Goal: Transaction & Acquisition: Purchase product/service

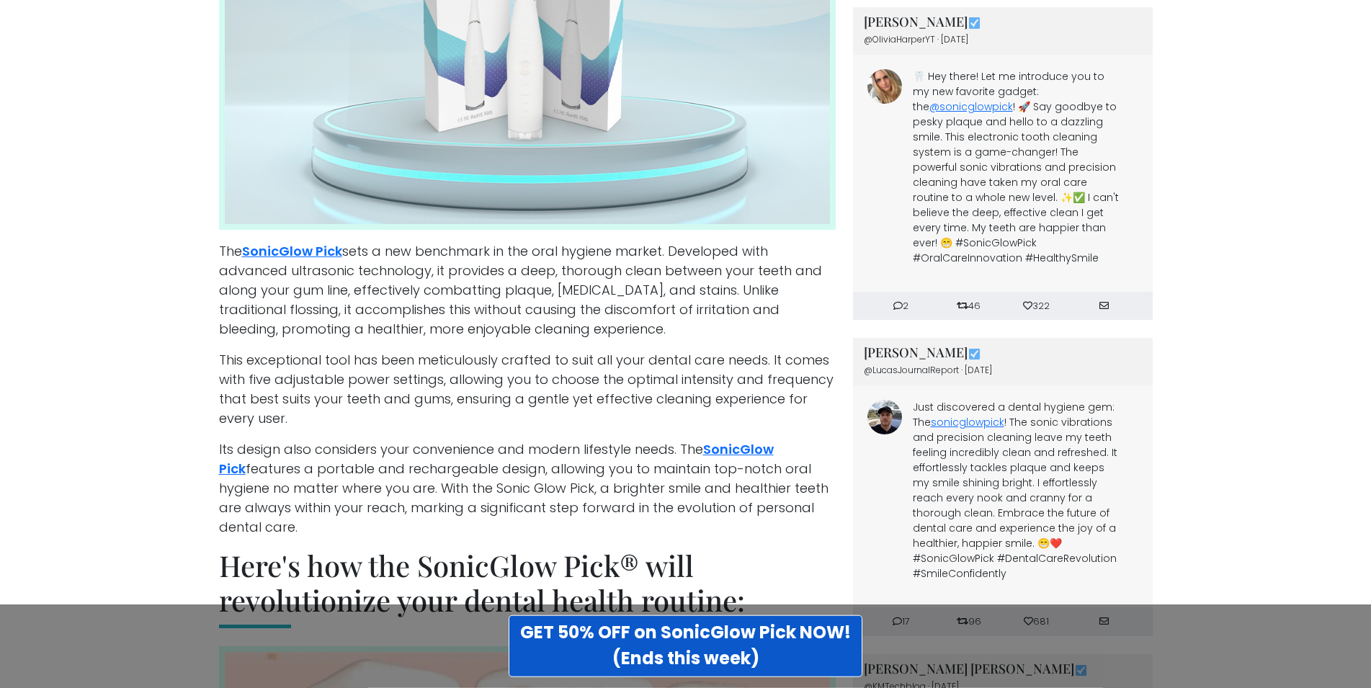
scroll to position [2058, 0]
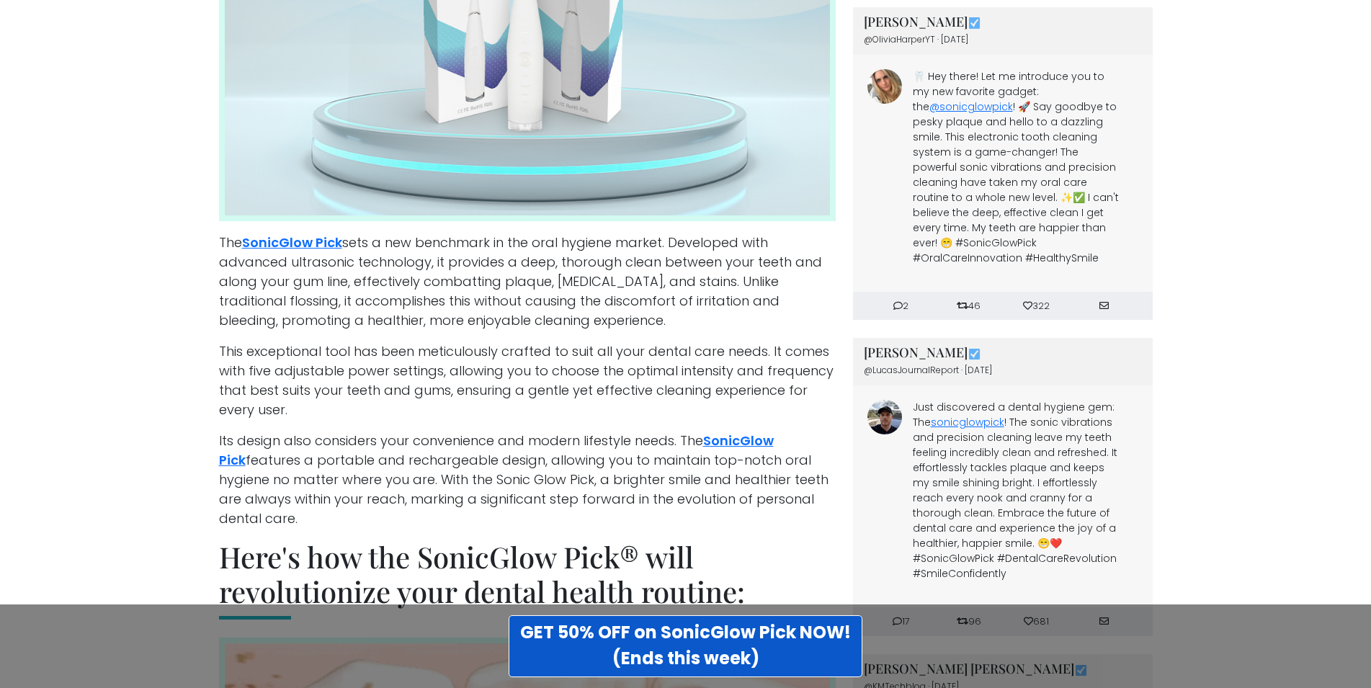
click at [328, 502] on p "Its design also considers your convenience and modern lifestyle needs. The Soni…" at bounding box center [527, 479] width 617 height 97
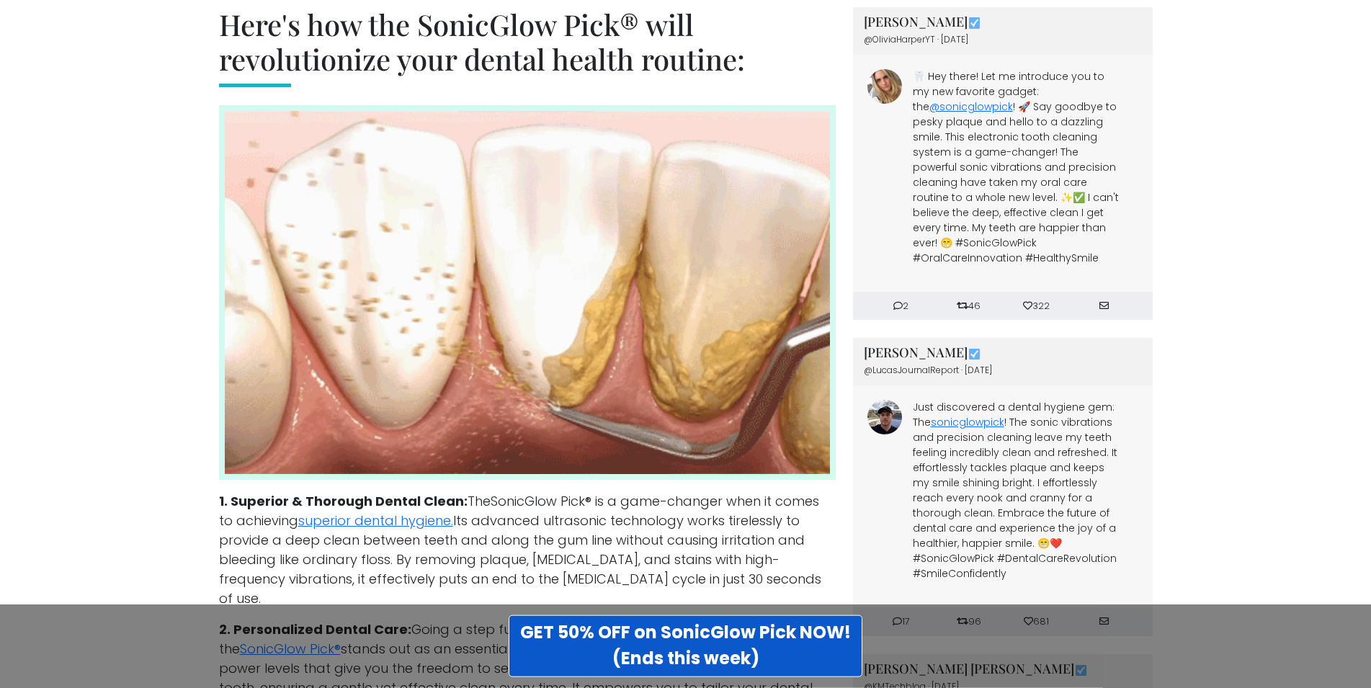
scroll to position [2597, 0]
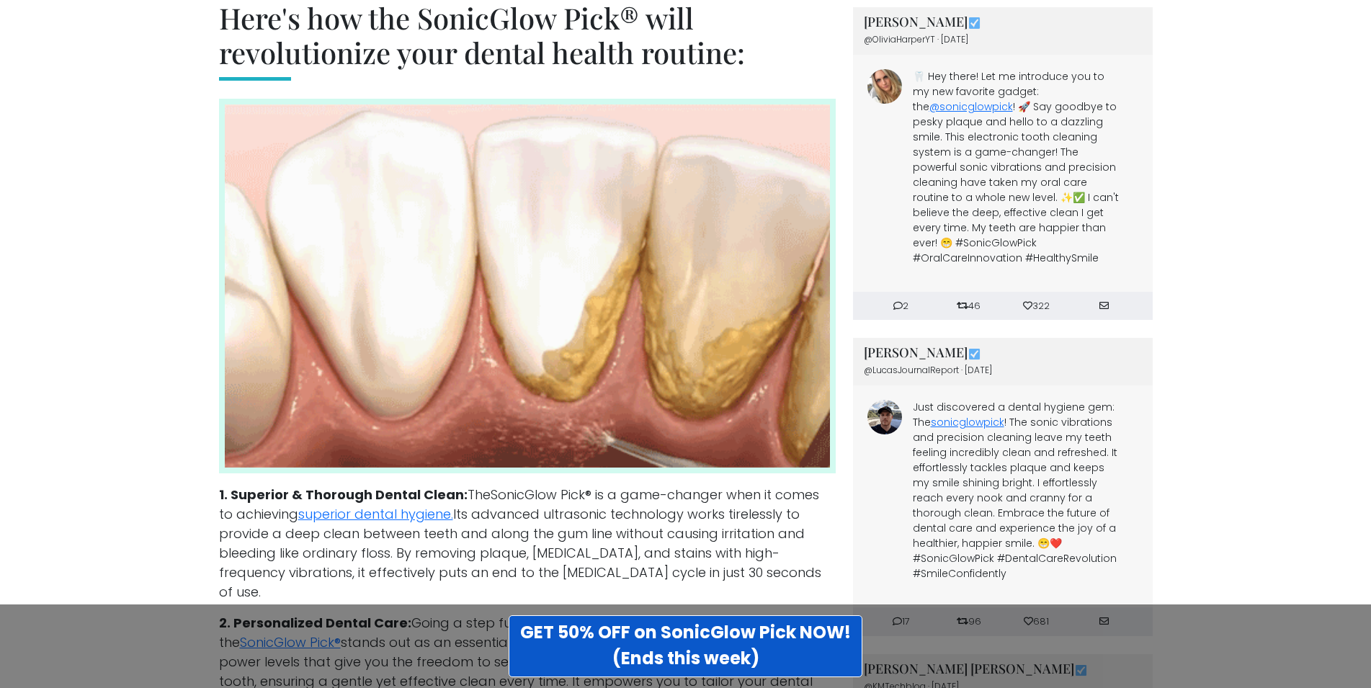
click at [190, 384] on main "Ultrasonic Innovation Transforms Oral Care: Leading Dentists Praise Device As '…" at bounding box center [685, 488] width 1371 height 6126
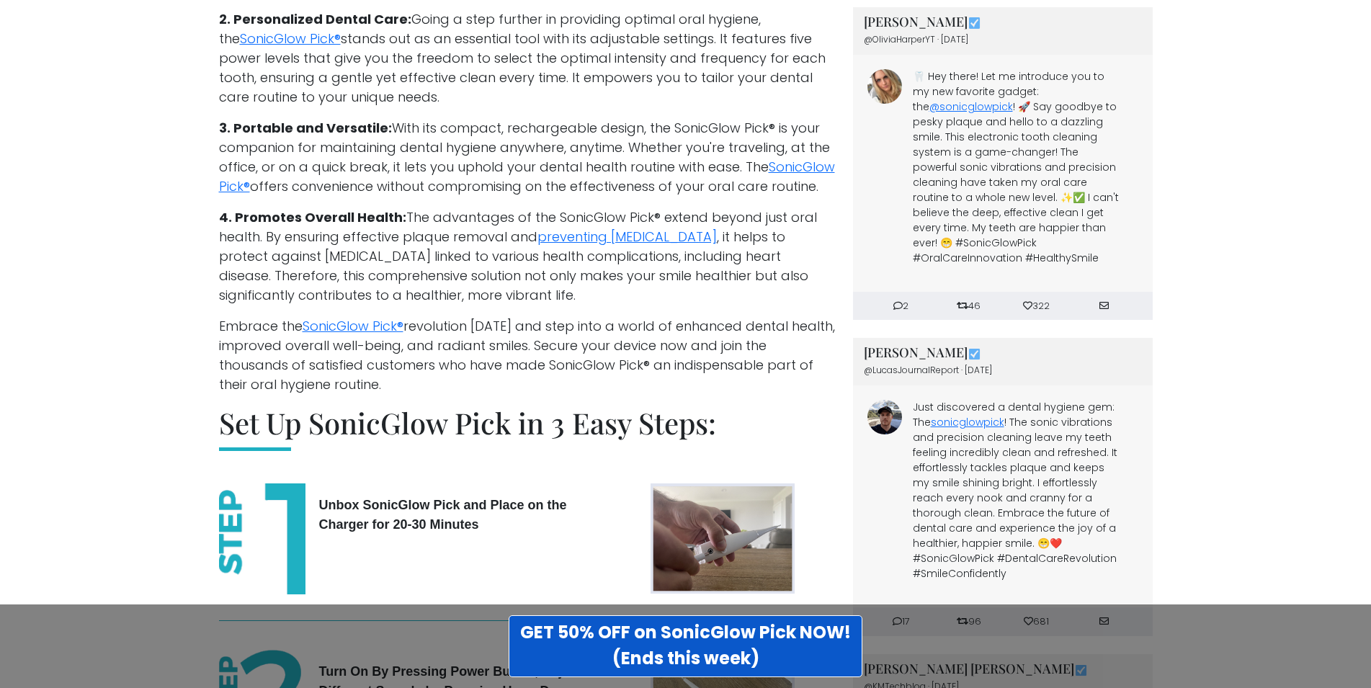
scroll to position [3209, 0]
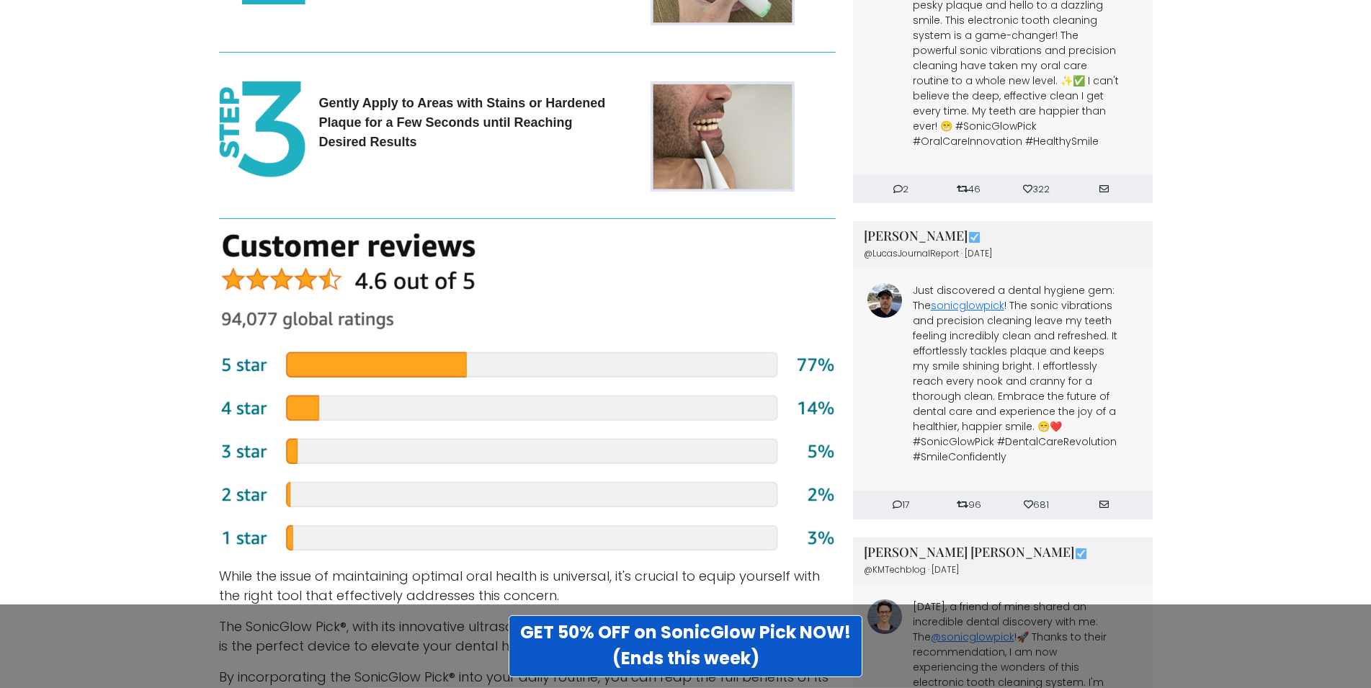
scroll to position [3944, 0]
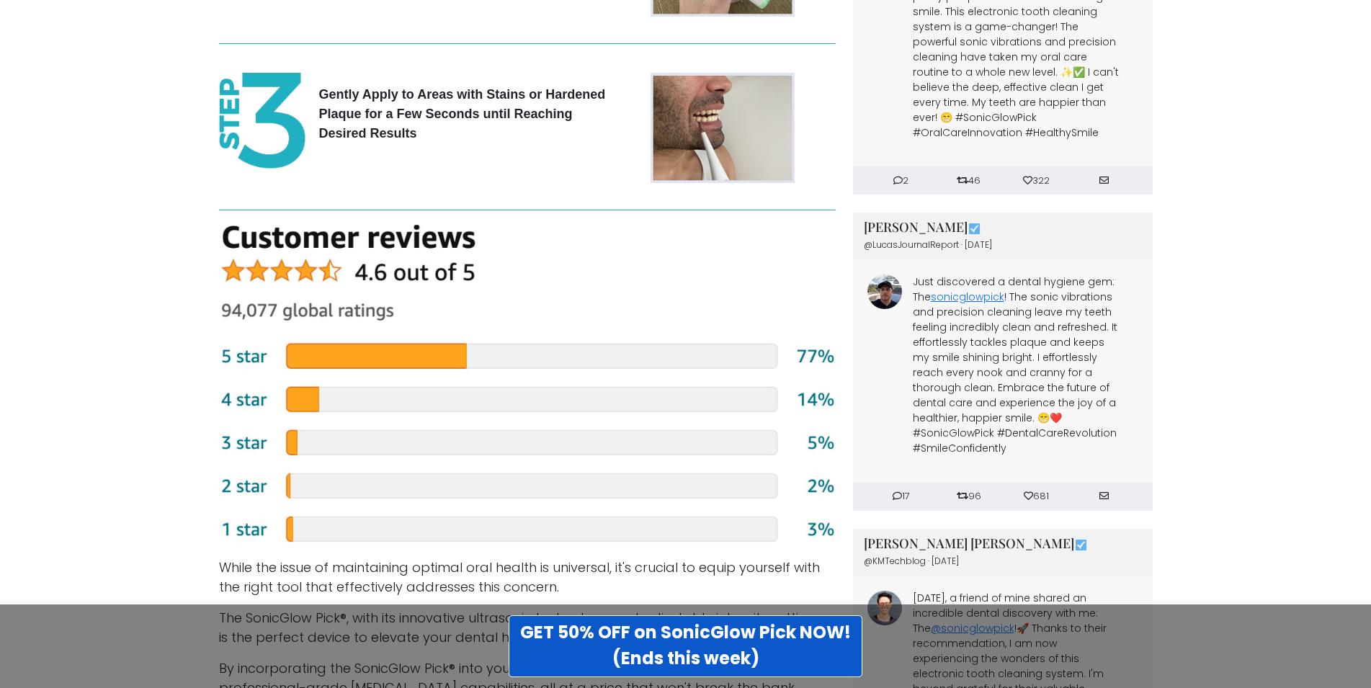
click at [241, 360] on img at bounding box center [527, 385] width 617 height 321
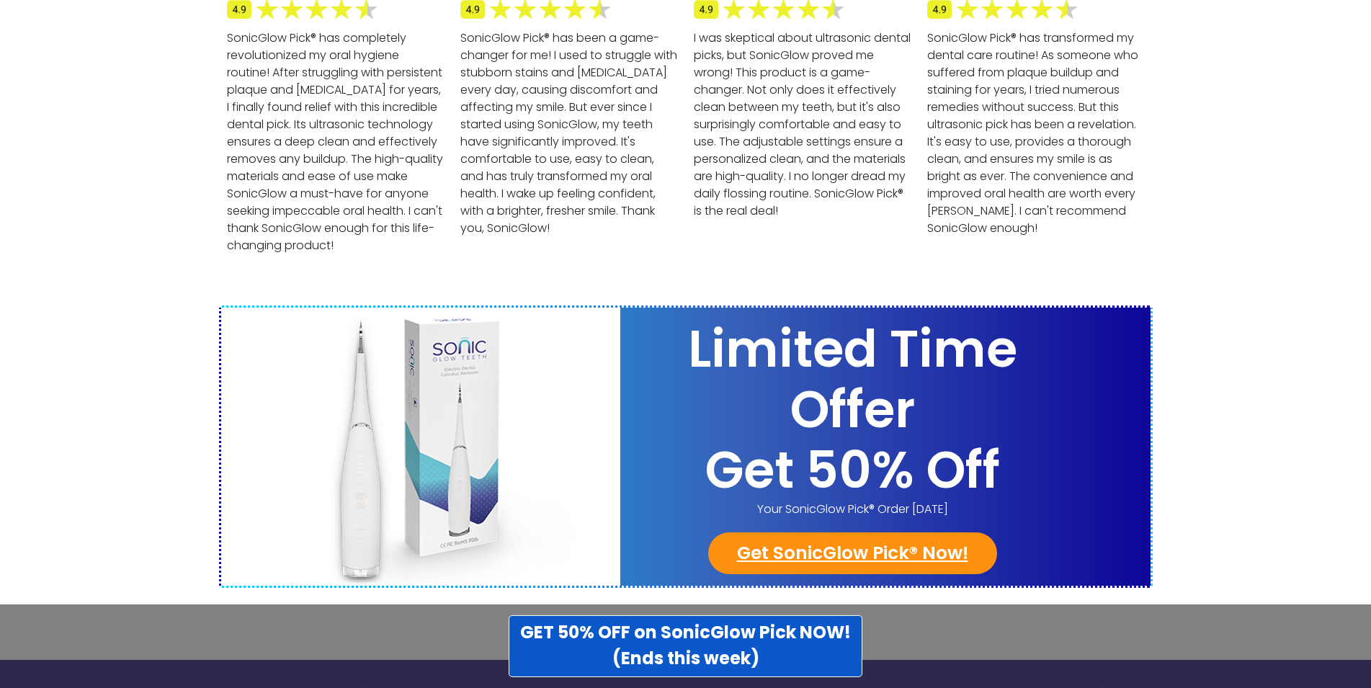
scroll to position [5495, 0]
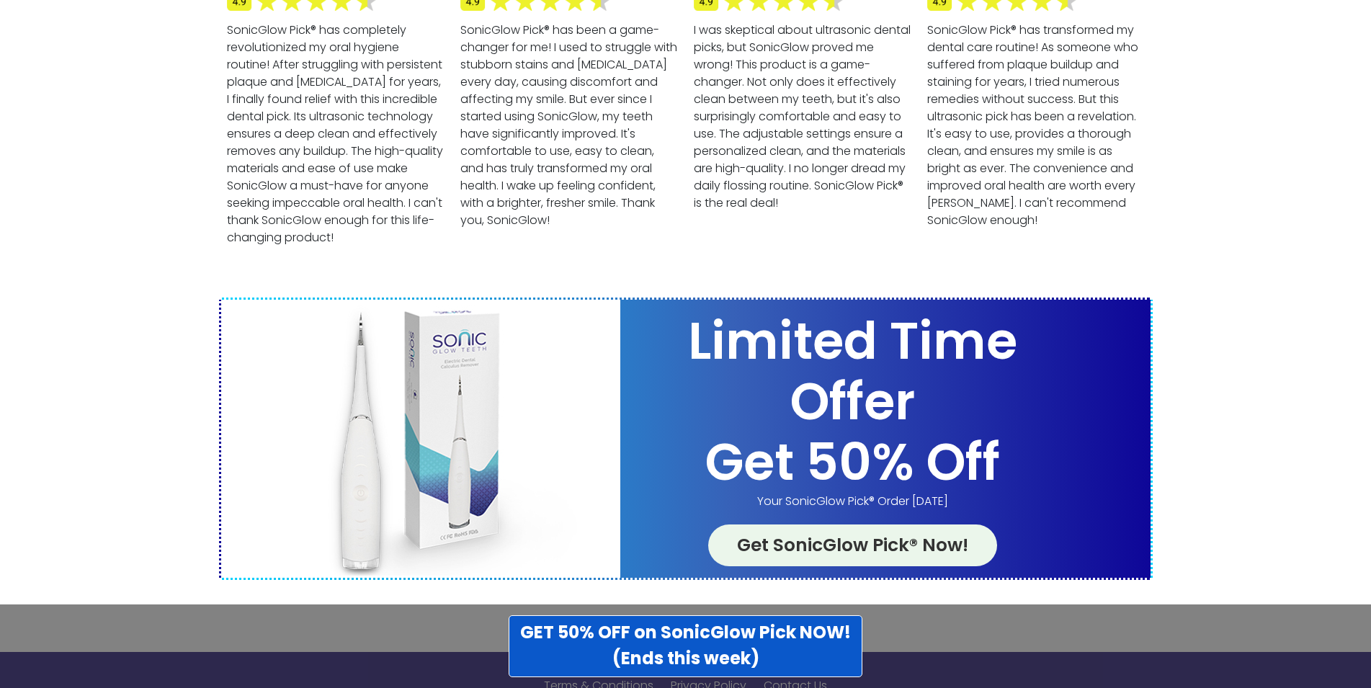
click at [857, 525] on link "Get SonicGlow Pick® Now!" at bounding box center [852, 546] width 289 height 42
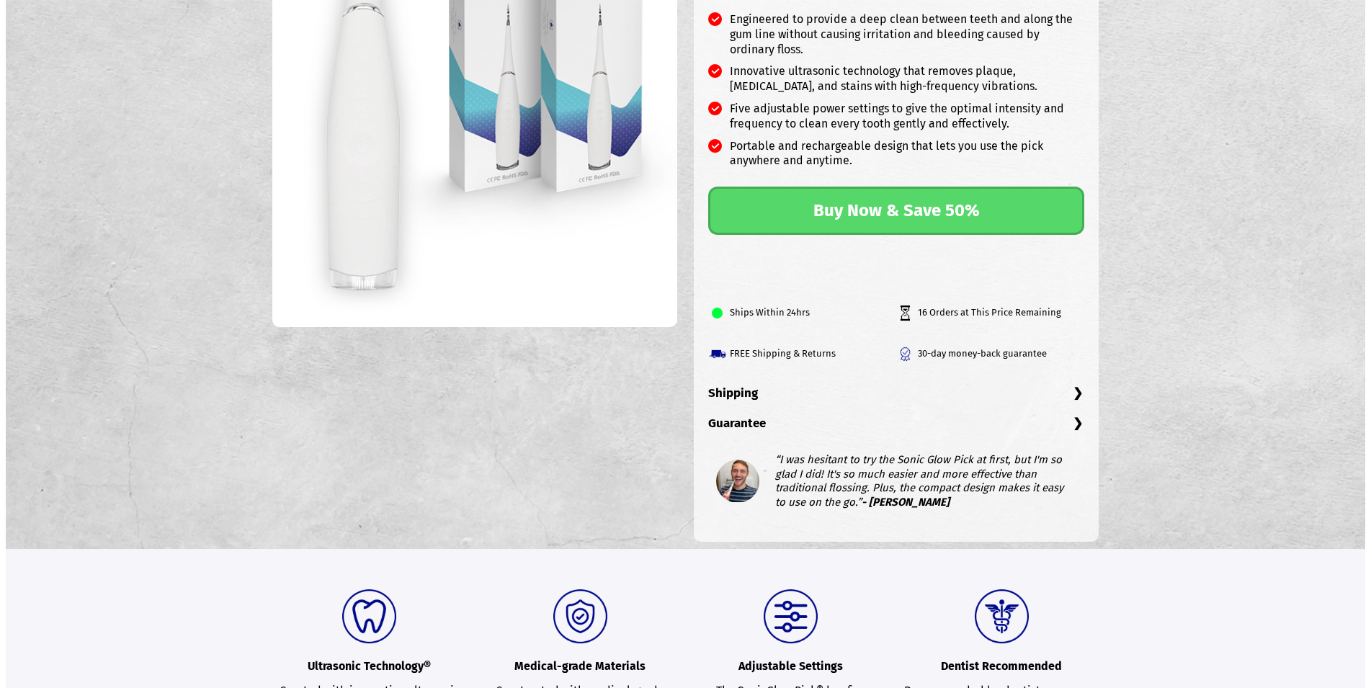
scroll to position [269, 0]
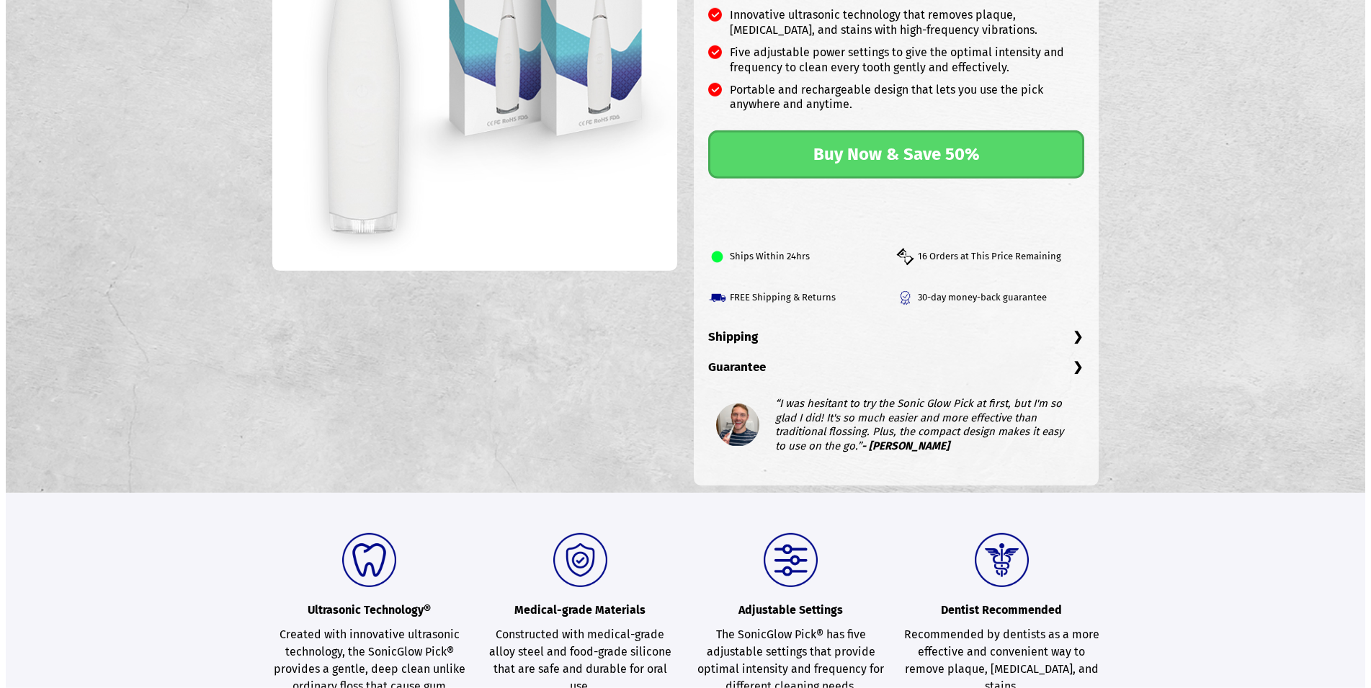
drag, startPoint x: 0, startPoint y: 0, endPoint x: 1016, endPoint y: 488, distance: 1126.9
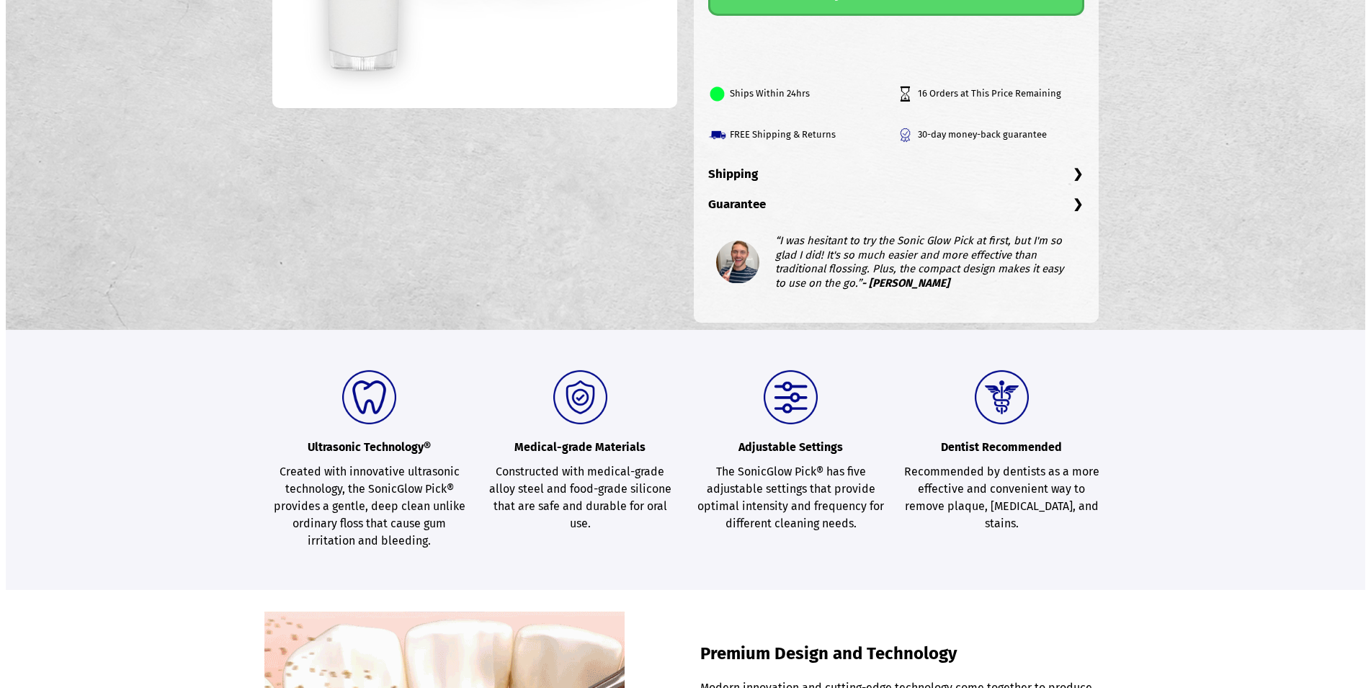
scroll to position [490, 0]
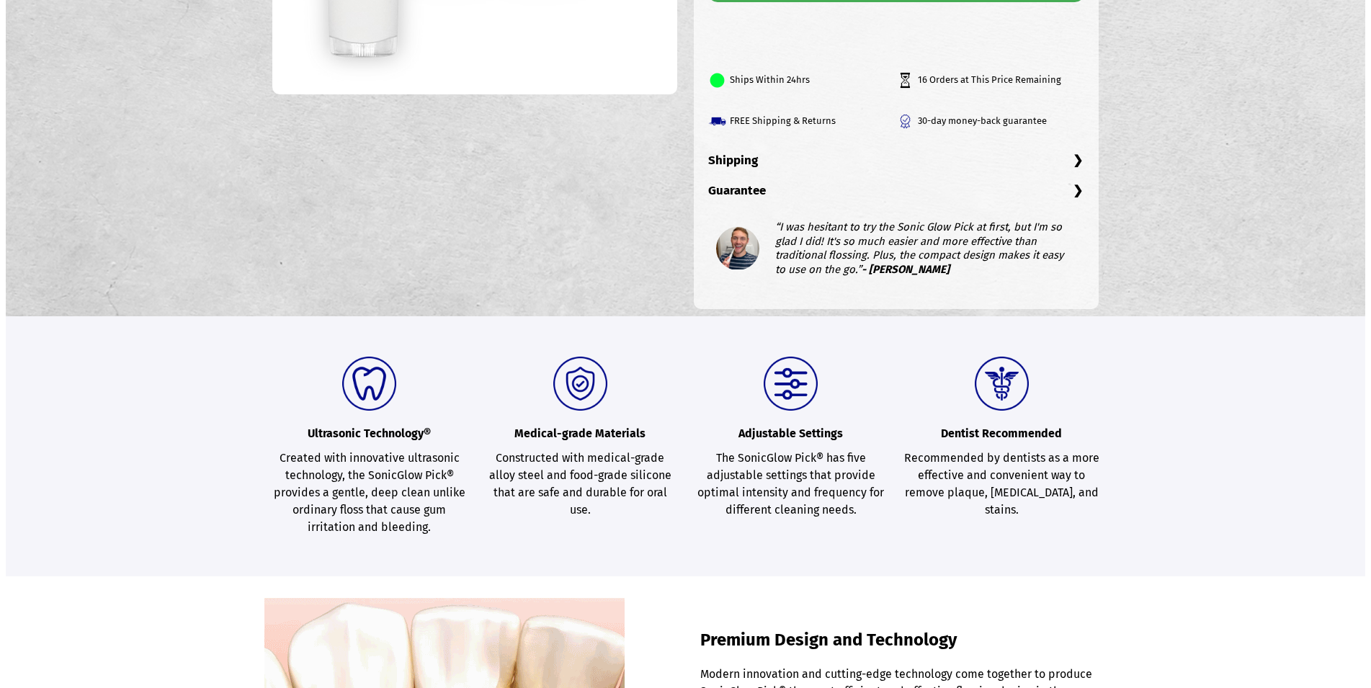
click at [1001, 500] on div "Dentist Recommended Recommended by dentists as a more effective and convenient …" at bounding box center [1001, 438] width 197 height 162
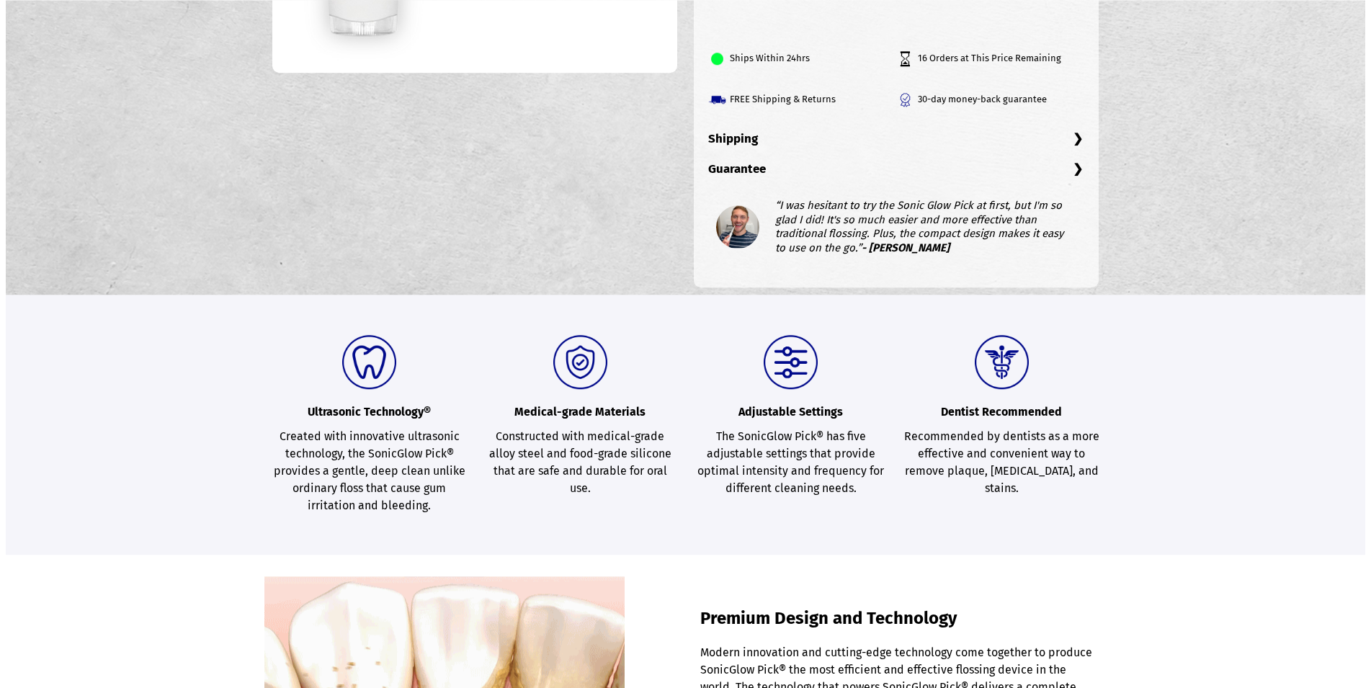
scroll to position [514, 0]
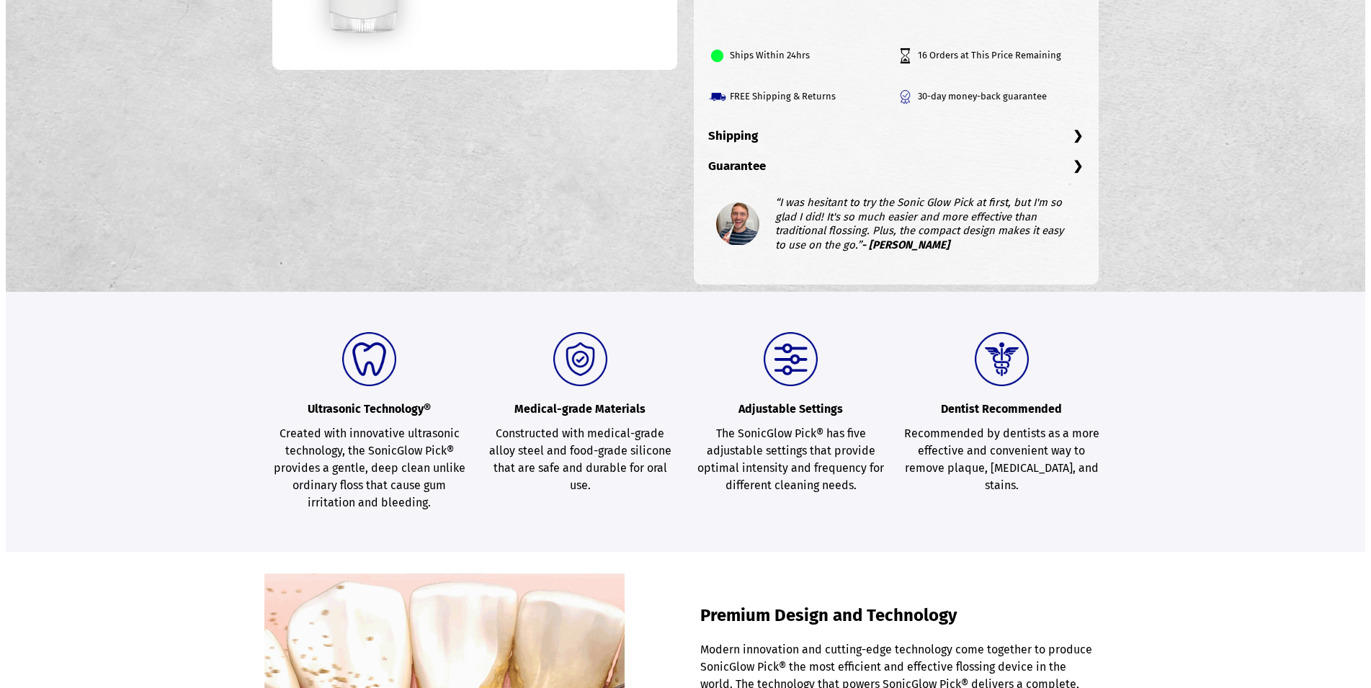
click at [982, 532] on section "Ultrasonic Technology® Created with innovative ultrasonic technology, the Sonic…" at bounding box center [686, 422] width 1360 height 260
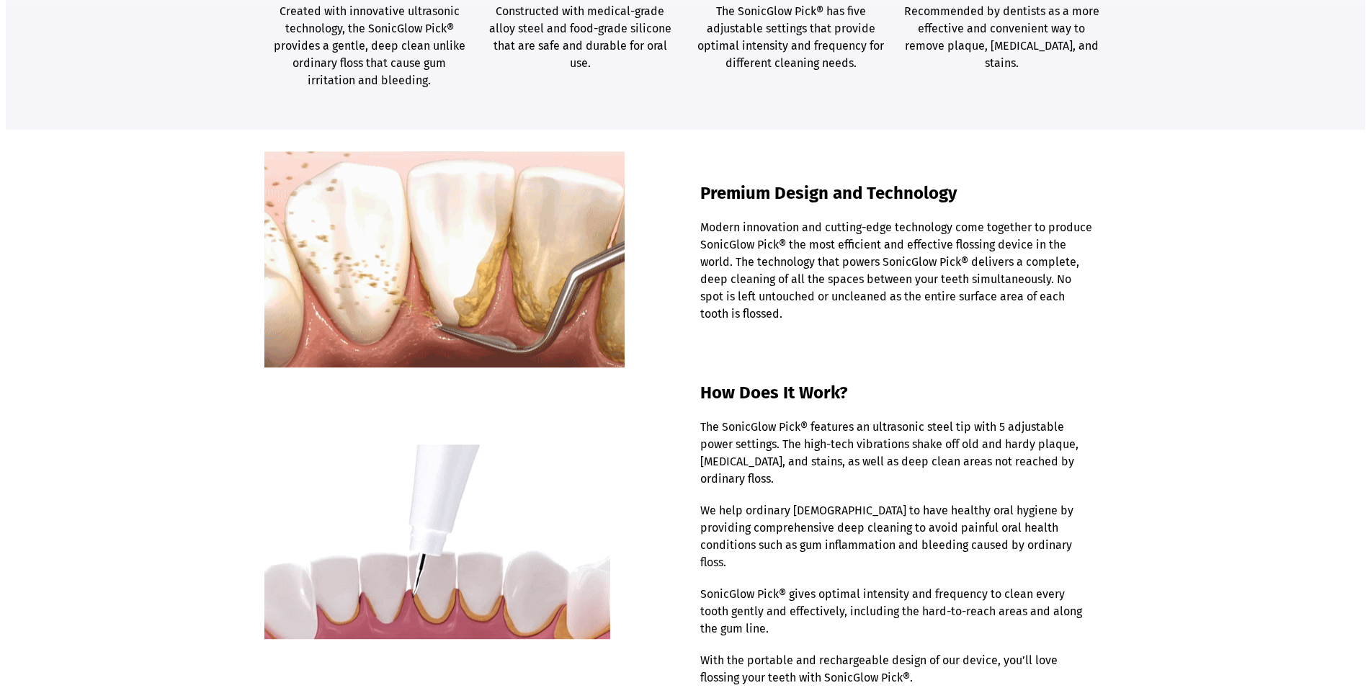
scroll to position [980, 0]
